Goal: Transaction & Acquisition: Purchase product/service

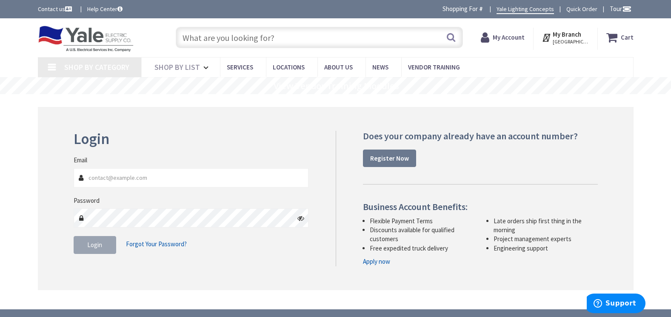
type input "[EMAIL_ADDRESS][DOMAIN_NAME]"
click at [294, 38] on input "text" at bounding box center [319, 37] width 287 height 21
click at [272, 38] on input "text" at bounding box center [319, 37] width 287 height 21
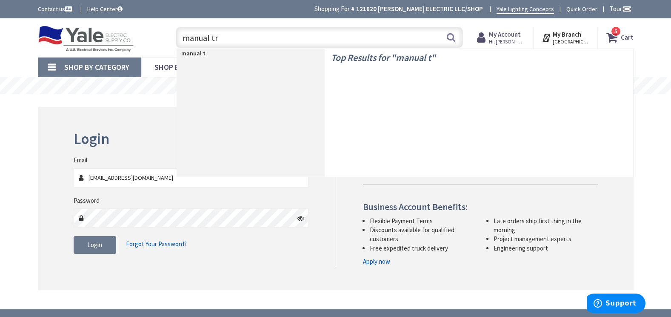
type input "manual tra"
type input "FM [GEOGRAPHIC_DATA], [GEOGRAPHIC_DATA]"
type input "manual transfer"
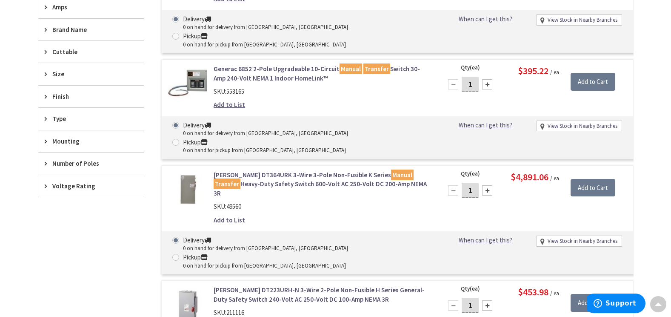
scroll to position [256, 0]
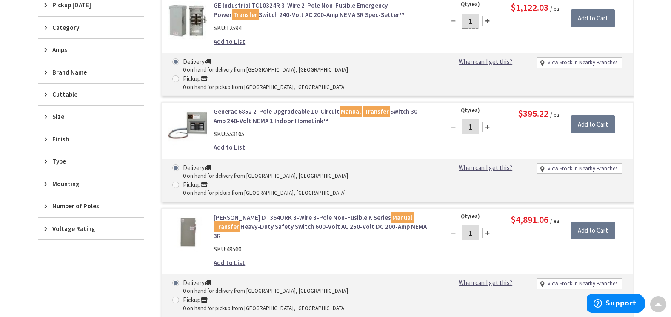
click at [58, 54] on span "Amps" at bounding box center [86, 49] width 69 height 9
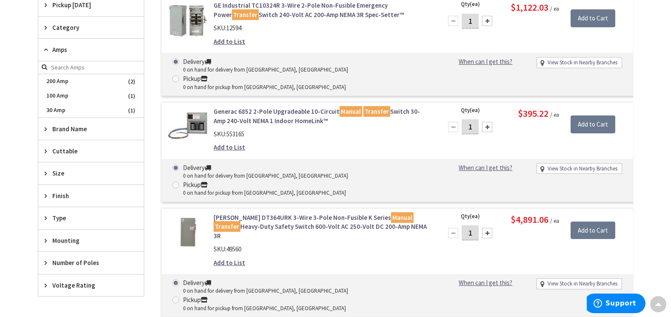
click at [52, 52] on div "Amps" at bounding box center [91, 50] width 106 height 22
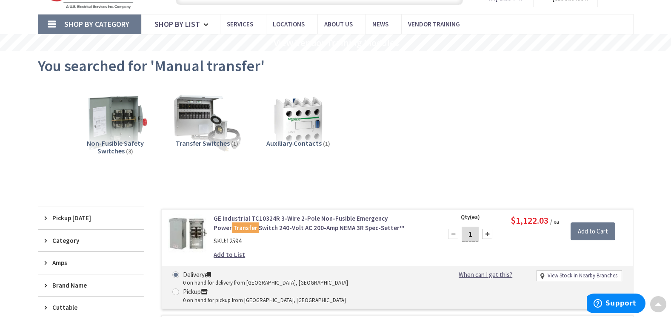
scroll to position [0, 0]
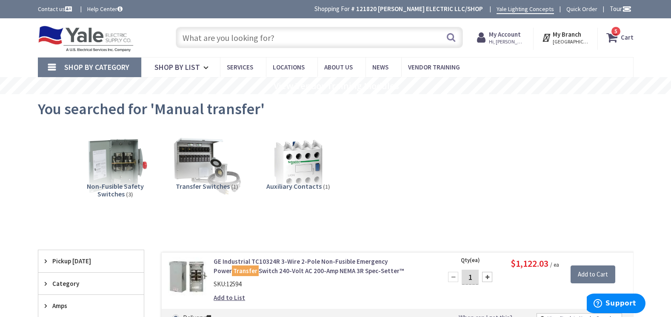
click at [105, 69] on span "Shop By Category" at bounding box center [96, 67] width 65 height 10
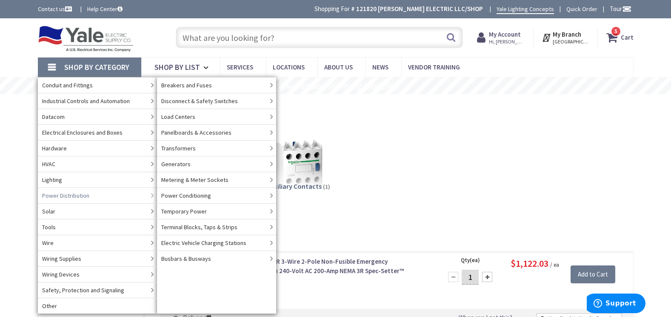
click at [73, 200] on span "Power Distribution" at bounding box center [65, 195] width 47 height 9
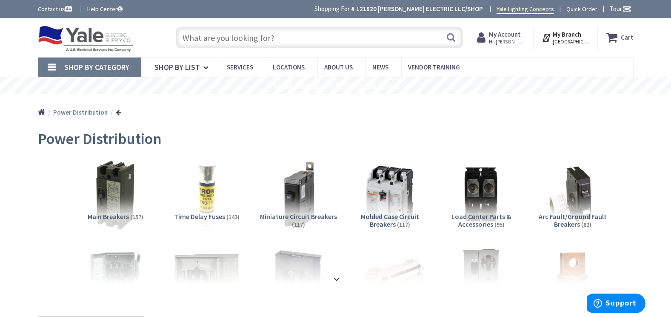
drag, startPoint x: 216, startPoint y: 40, endPoint x: 198, endPoint y: 112, distance: 74.0
click at [198, 112] on div "Home Power Distribution" at bounding box center [336, 109] width 639 height 30
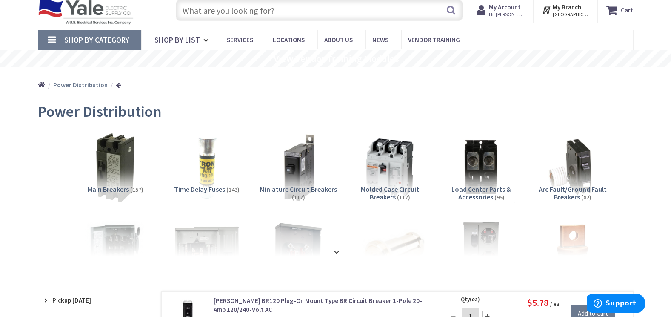
scroll to position [43, 0]
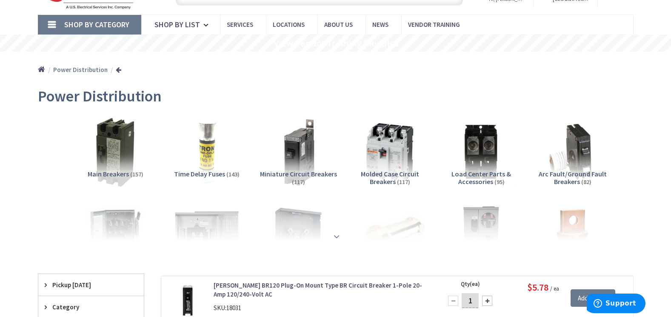
click at [336, 235] on strong at bounding box center [337, 236] width 10 height 9
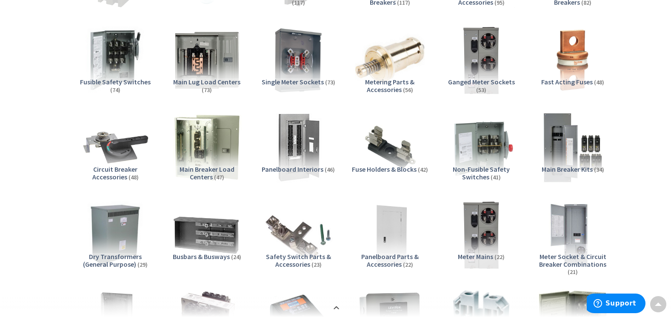
scroll to position [213, 0]
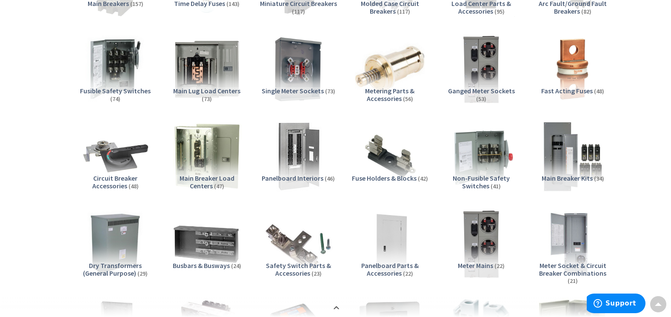
click at [486, 183] on span "Non-Fusible Safety Switches" at bounding box center [481, 182] width 57 height 16
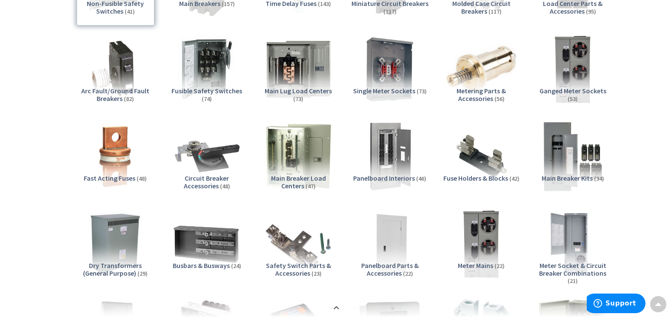
scroll to position [1051, 0]
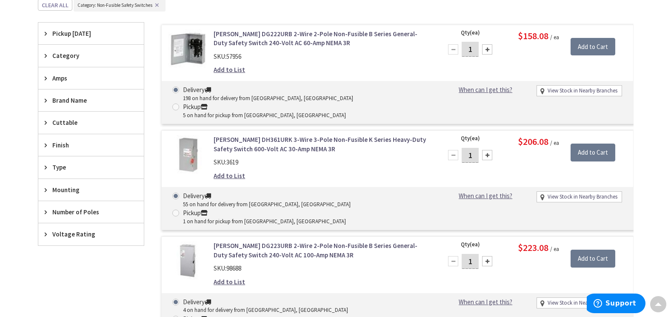
click at [56, 83] on span "Amps" at bounding box center [86, 78] width 69 height 9
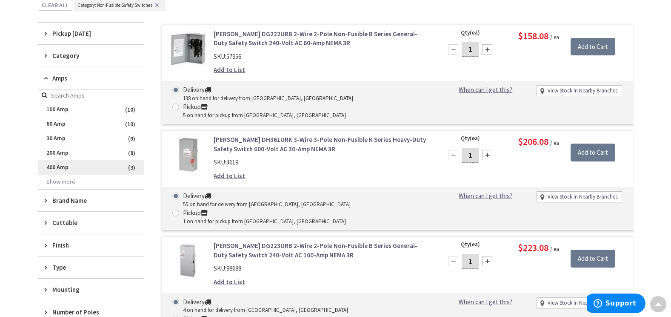
click at [71, 175] on span "400 Amp" at bounding box center [91, 167] width 106 height 14
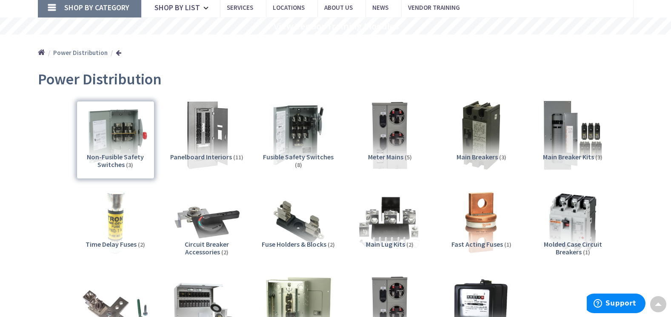
scroll to position [0, 0]
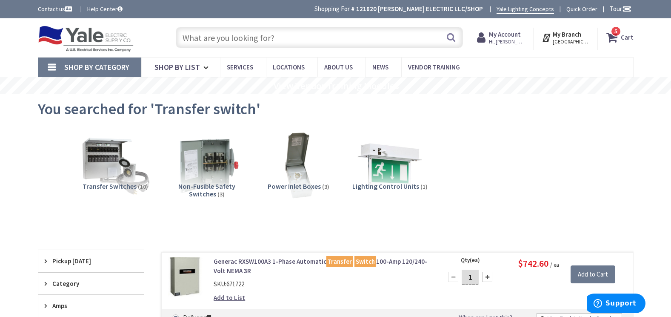
click at [616, 34] on span "5" at bounding box center [616, 31] width 3 height 7
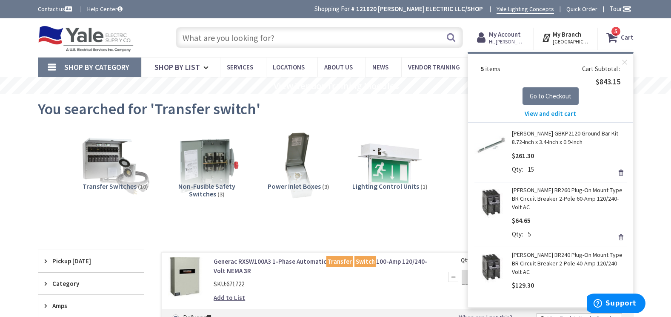
click at [667, 54] on div "Skip to Content Toggle Nav Search 5 5 5 items Cart My Cart" at bounding box center [335, 37] width 671 height 39
